Goal: Task Accomplishment & Management: Manage account settings

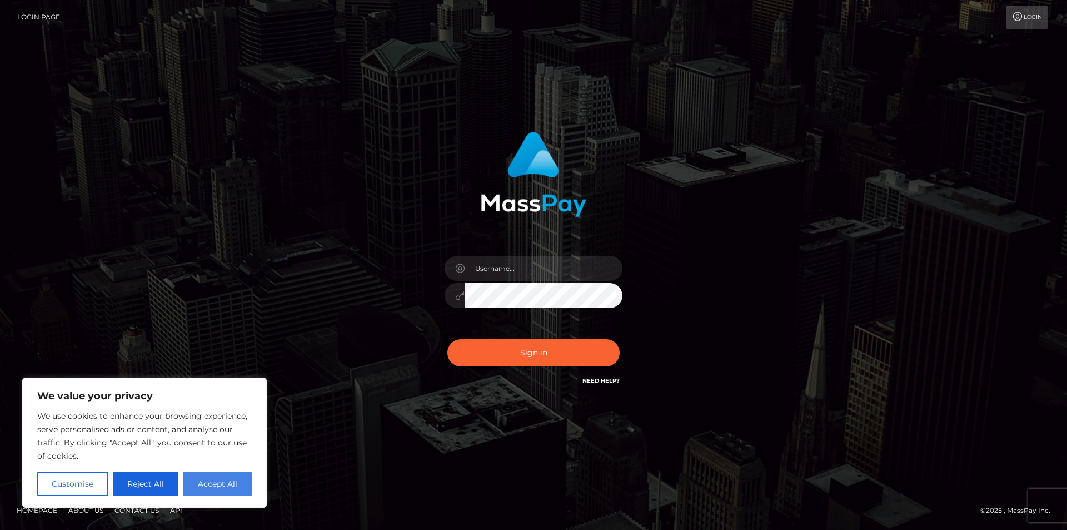
click at [199, 490] on button "Accept All" at bounding box center [217, 483] width 69 height 24
checkbox input "true"
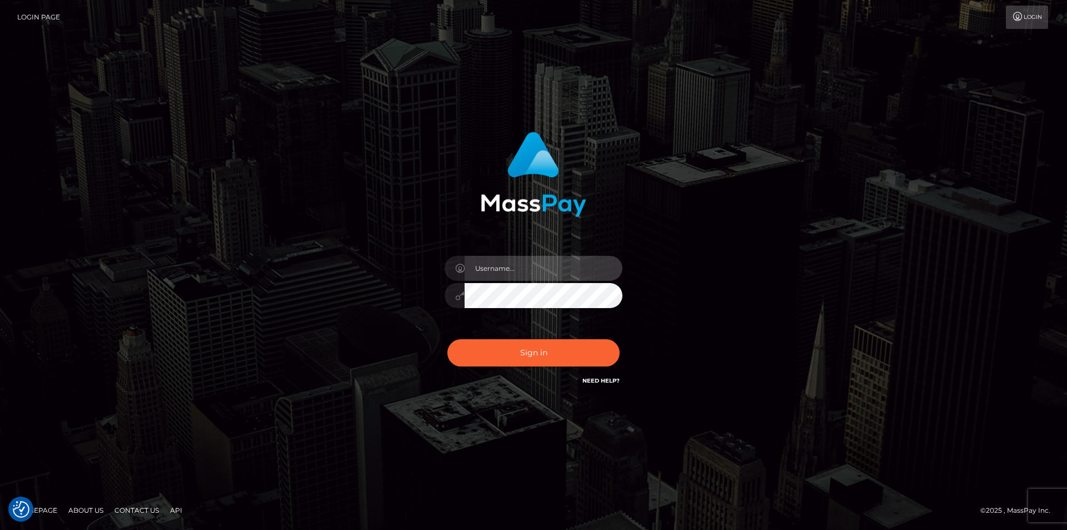
click at [527, 276] on input "text" at bounding box center [544, 268] width 158 height 25
click at [1020, 21] on link "Login" at bounding box center [1027, 17] width 42 height 23
